Goal: Answer question/provide support: Share knowledge or assist other users

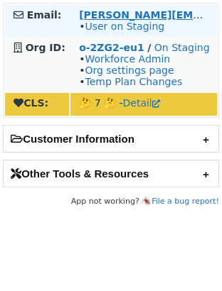
click at [113, 14] on strong "mohammad.abukhass@orange.com" at bounding box center [222, 14] width 287 height 11
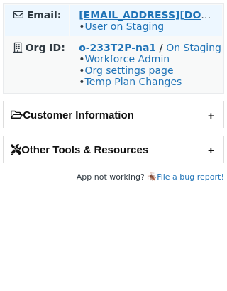
click at [174, 8] on td "a.graczkowska@equalture.com • User on Staging" at bounding box center [146, 20] width 152 height 31
click at [173, 11] on strong "a.graczkowska@equalture.com" at bounding box center [176, 14] width 194 height 11
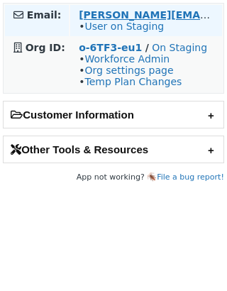
click at [92, 17] on strong "r.goesch@serrala.com" at bounding box center [222, 14] width 287 height 11
click at [136, 28] on link "User on Staging" at bounding box center [125, 26] width 80 height 11
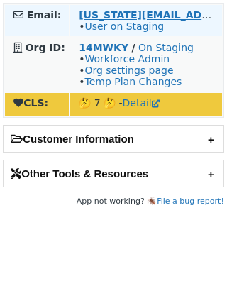
click at [128, 16] on strong "georgia.oliveira@pagaleve.com.br" at bounding box center [207, 14] width 257 height 11
click at [176, 14] on strong "georgia.oliveira@pagaleve.com.br" at bounding box center [207, 14] width 257 height 11
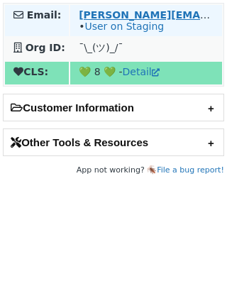
click at [131, 13] on strong "[PERSON_NAME][EMAIL_ADDRESS][DOMAIN_NAME]" at bounding box center [222, 14] width 287 height 11
